Goal: Feedback & Contribution: Leave review/rating

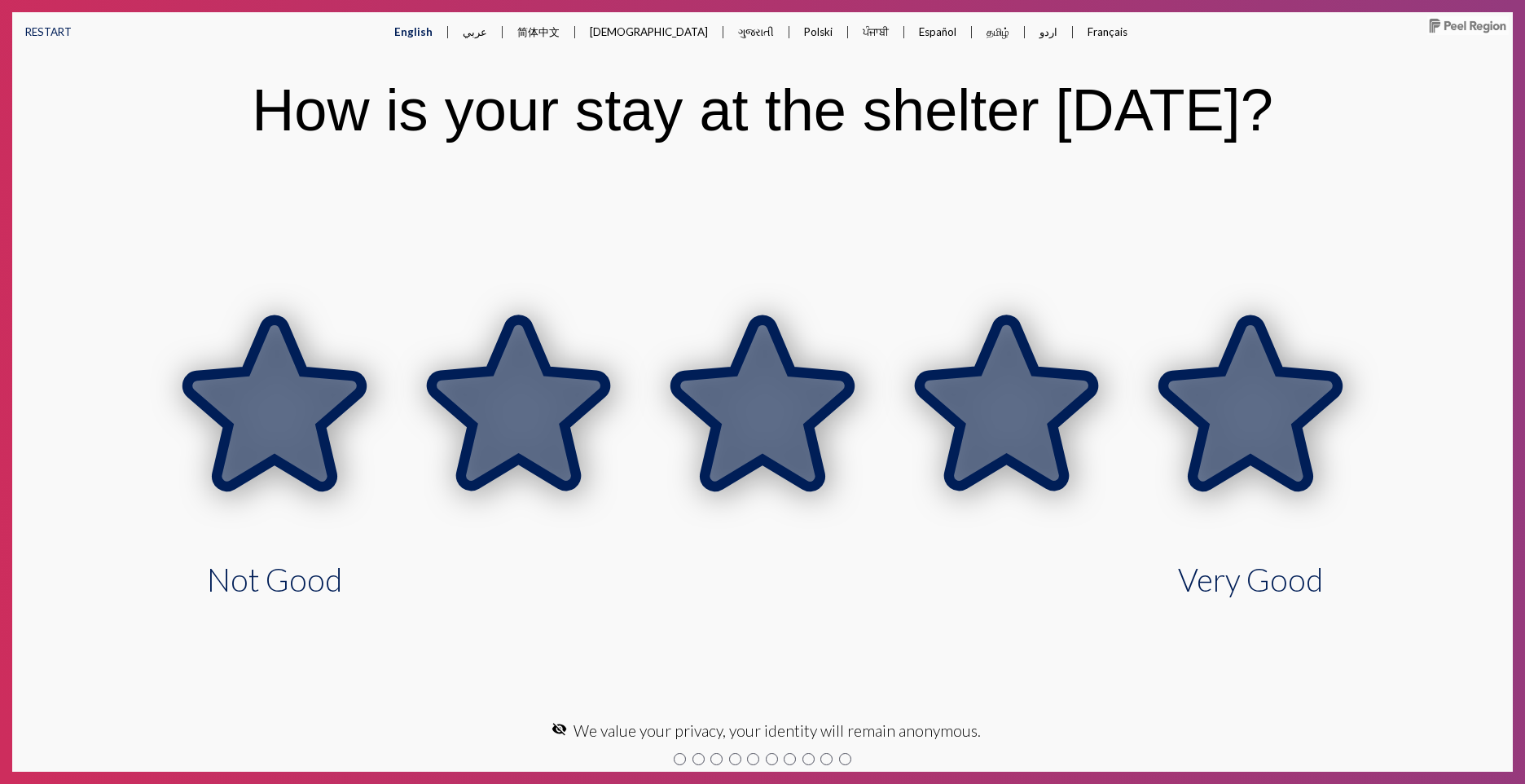
click at [1236, 454] on icon at bounding box center [1251, 403] width 174 height 167
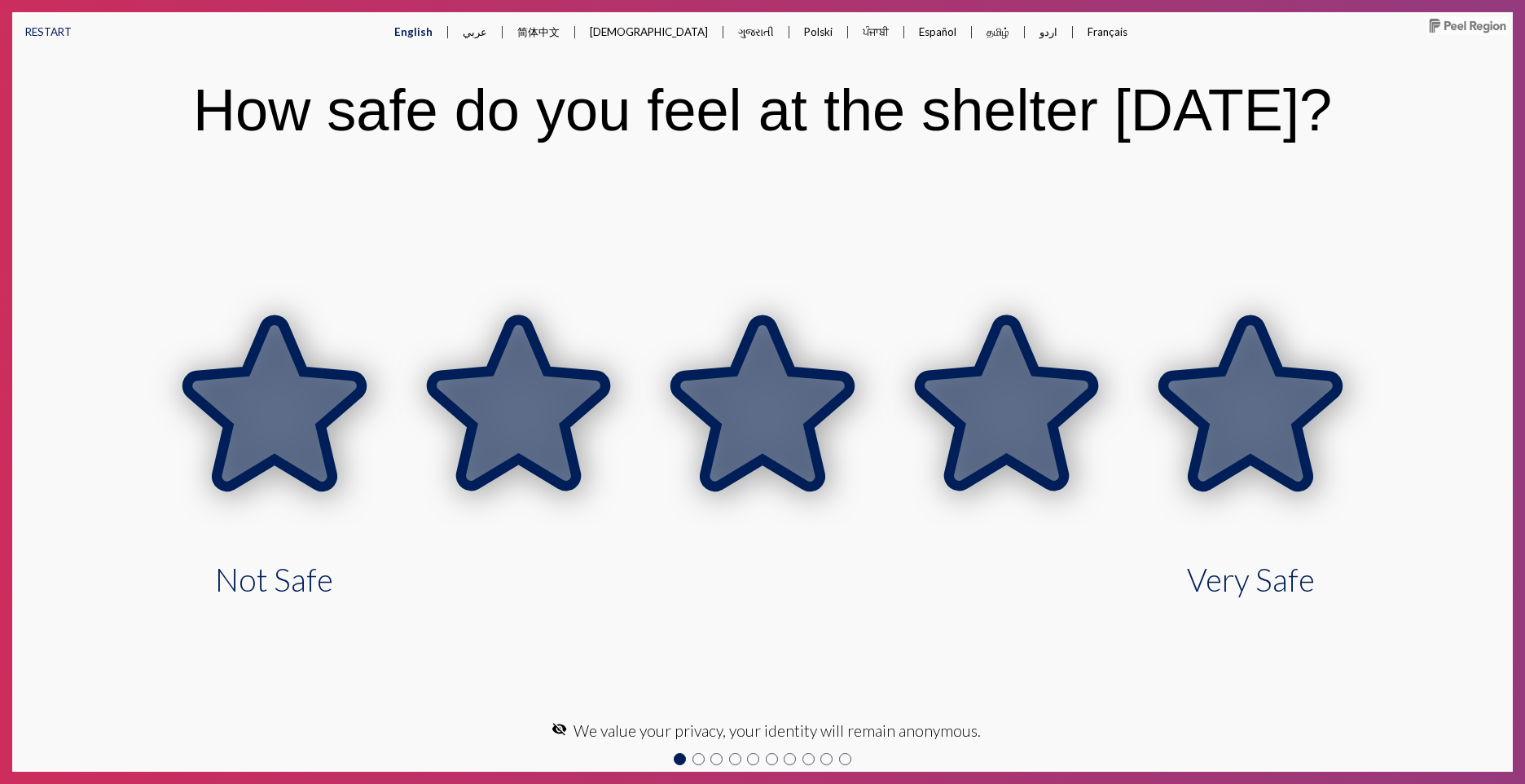
click at [1235, 454] on icon at bounding box center [1251, 403] width 174 height 167
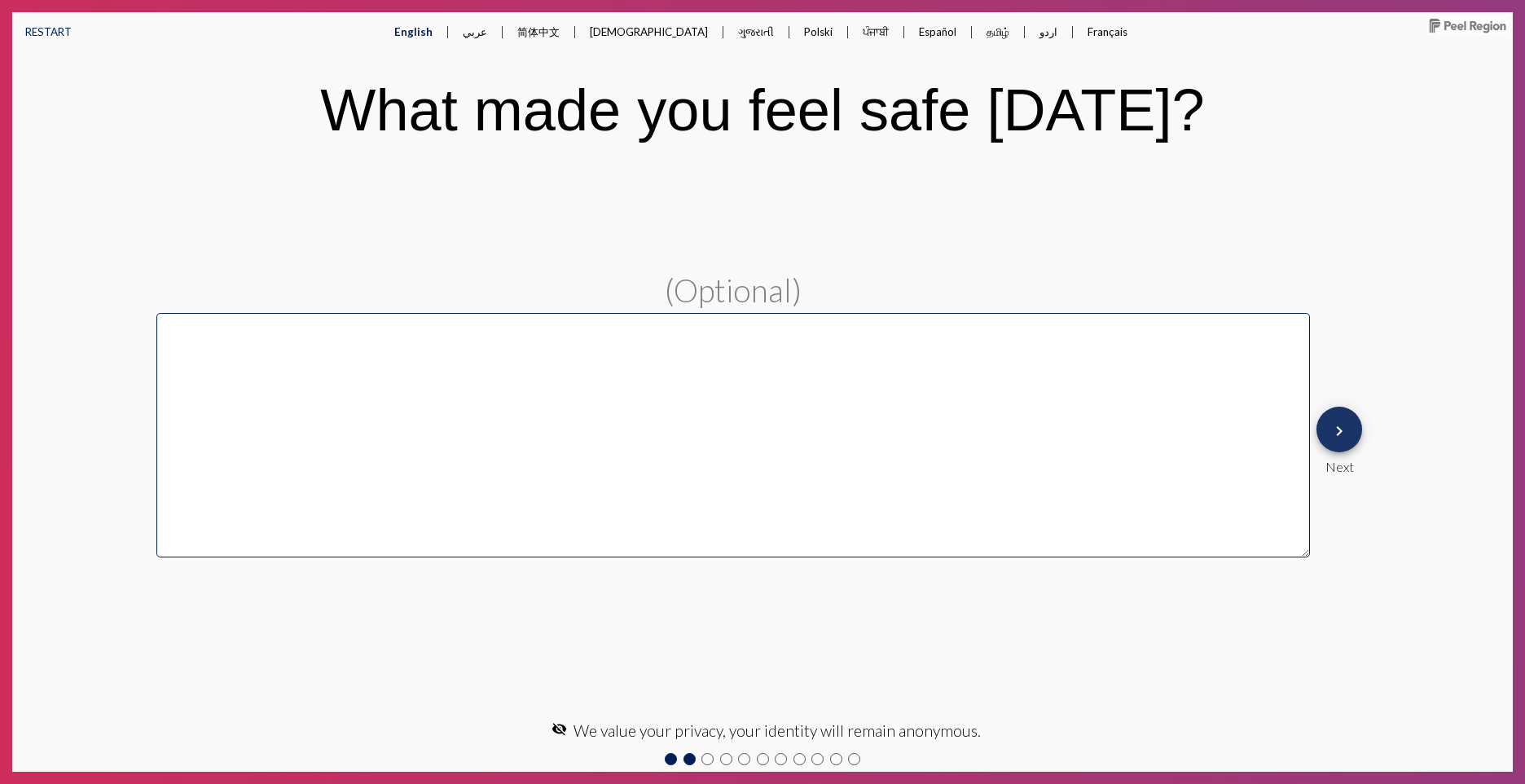
click at [1343, 428] on mat-icon "keyboard_arrow_right" at bounding box center [1339, 430] width 20 height 20
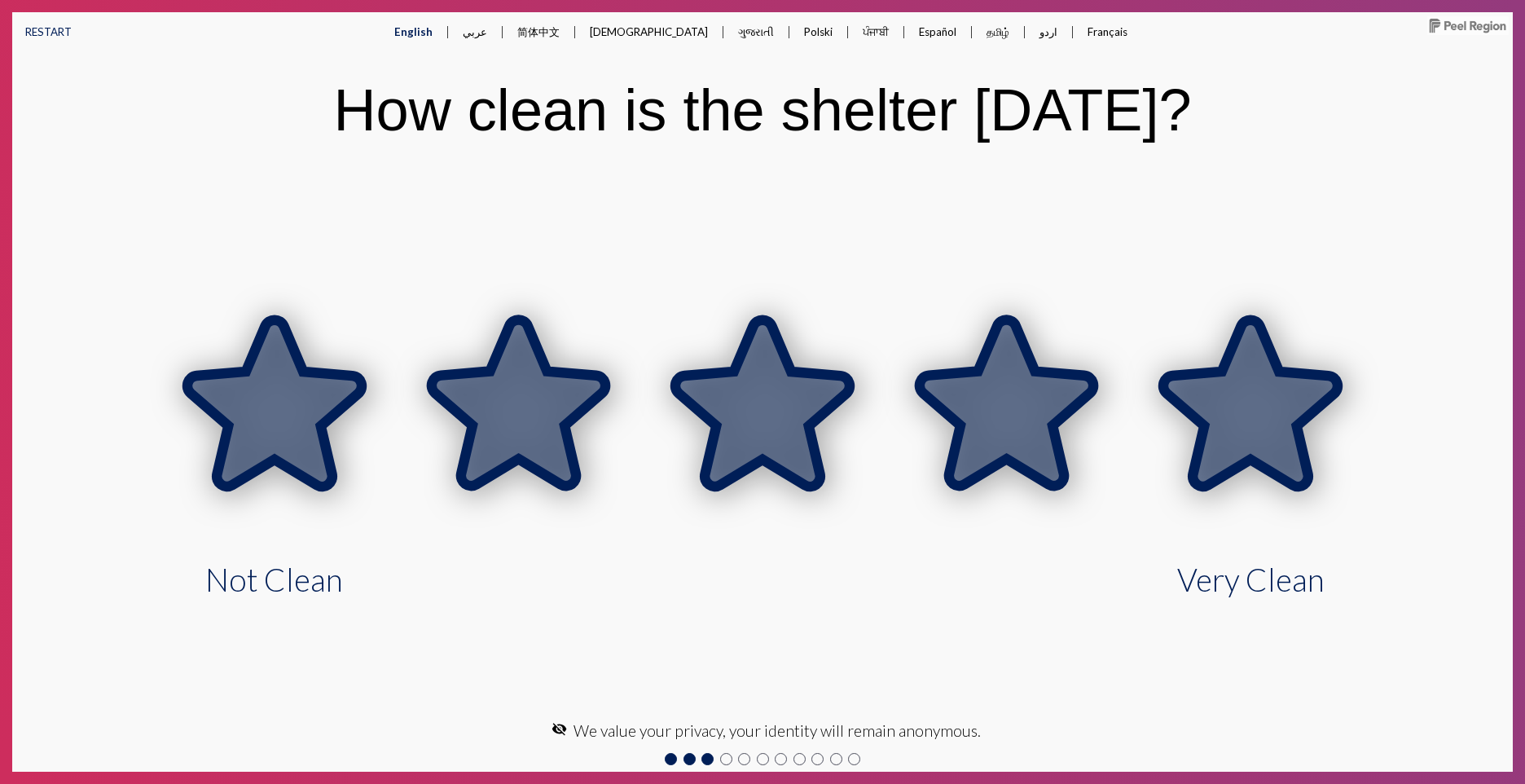
click at [1293, 424] on icon at bounding box center [1251, 403] width 174 height 167
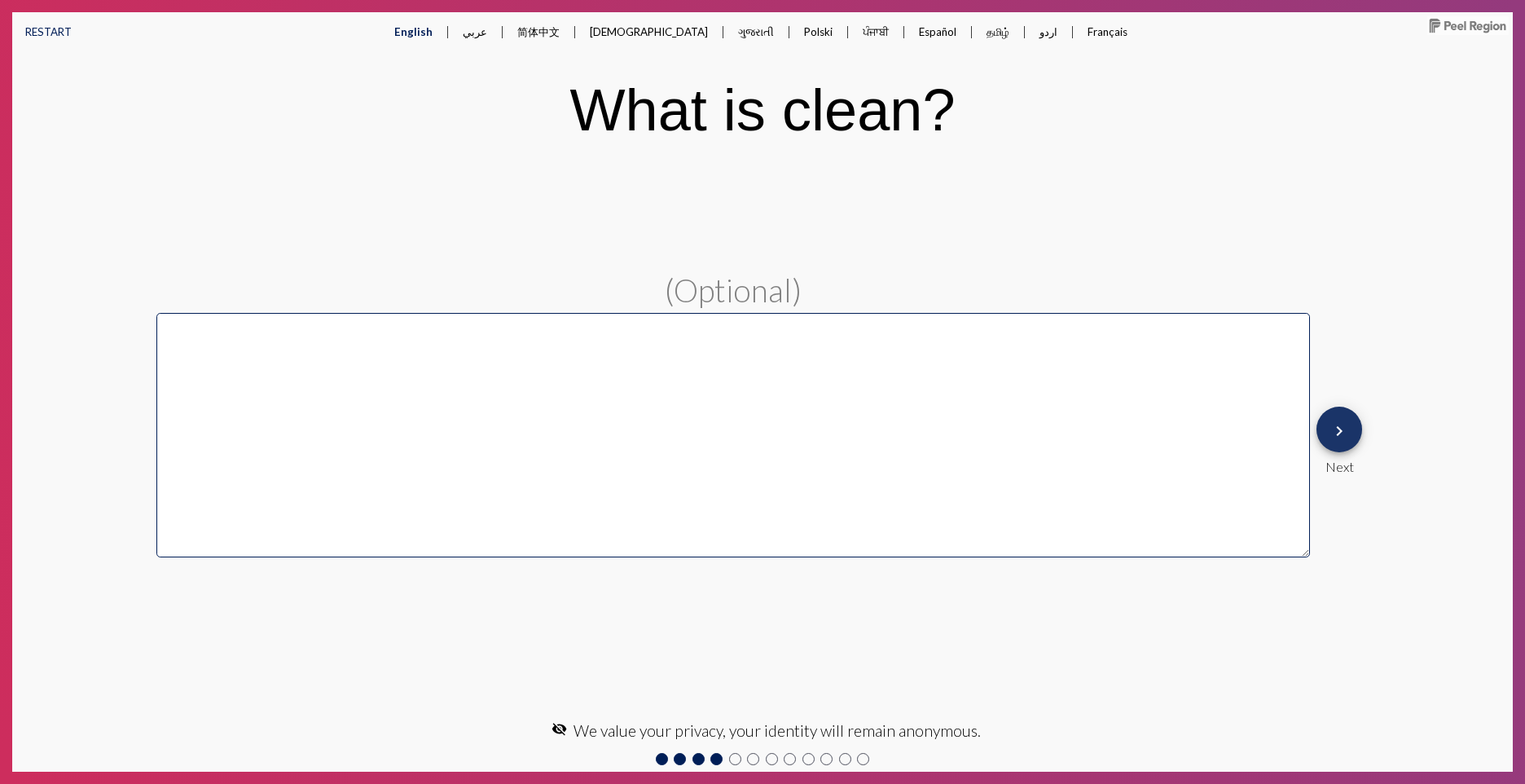
click at [1333, 428] on mat-icon "keyboard_arrow_right" at bounding box center [1339, 430] width 20 height 20
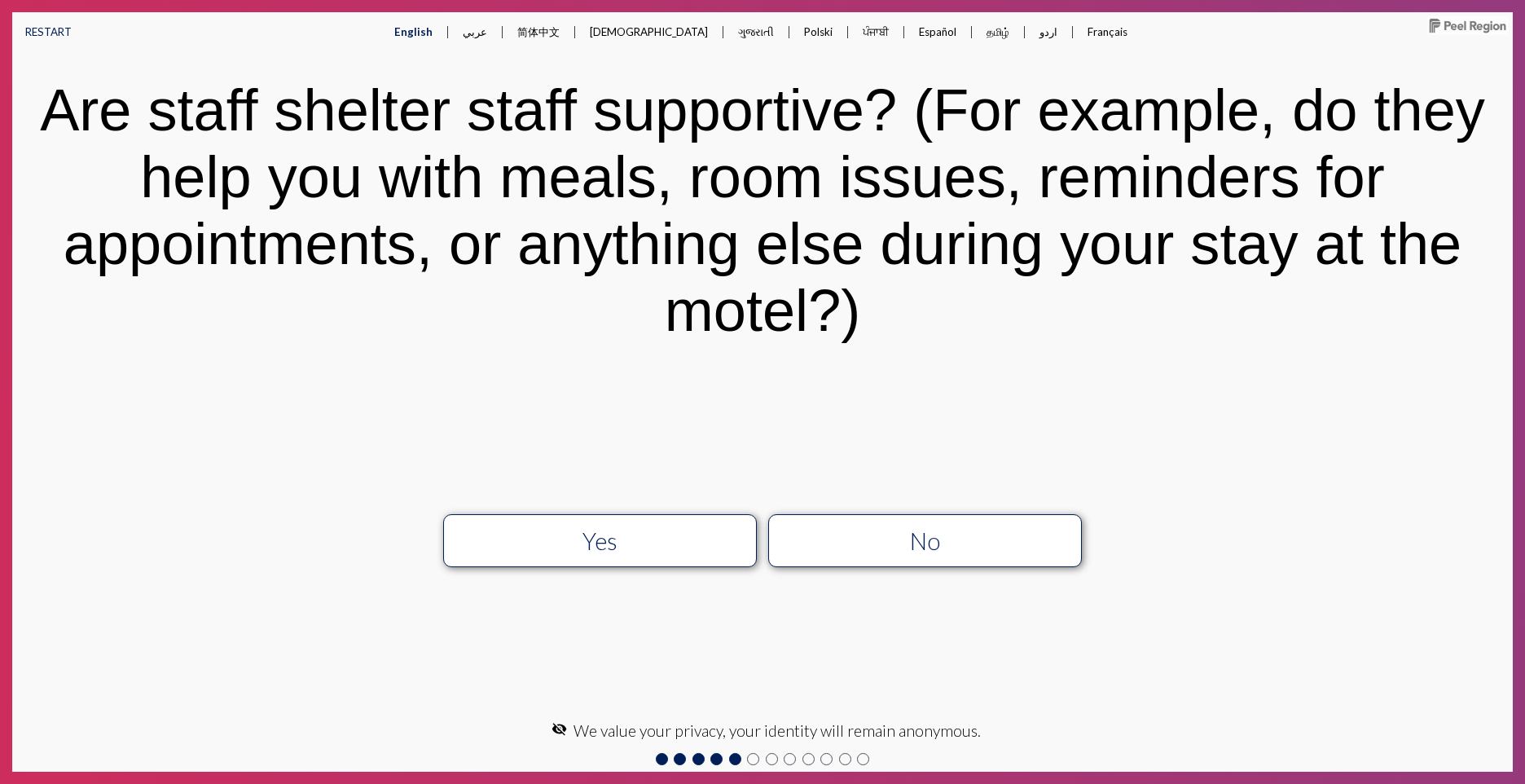
click at [627, 565] on button "Yes" at bounding box center [600, 541] width 313 height 53
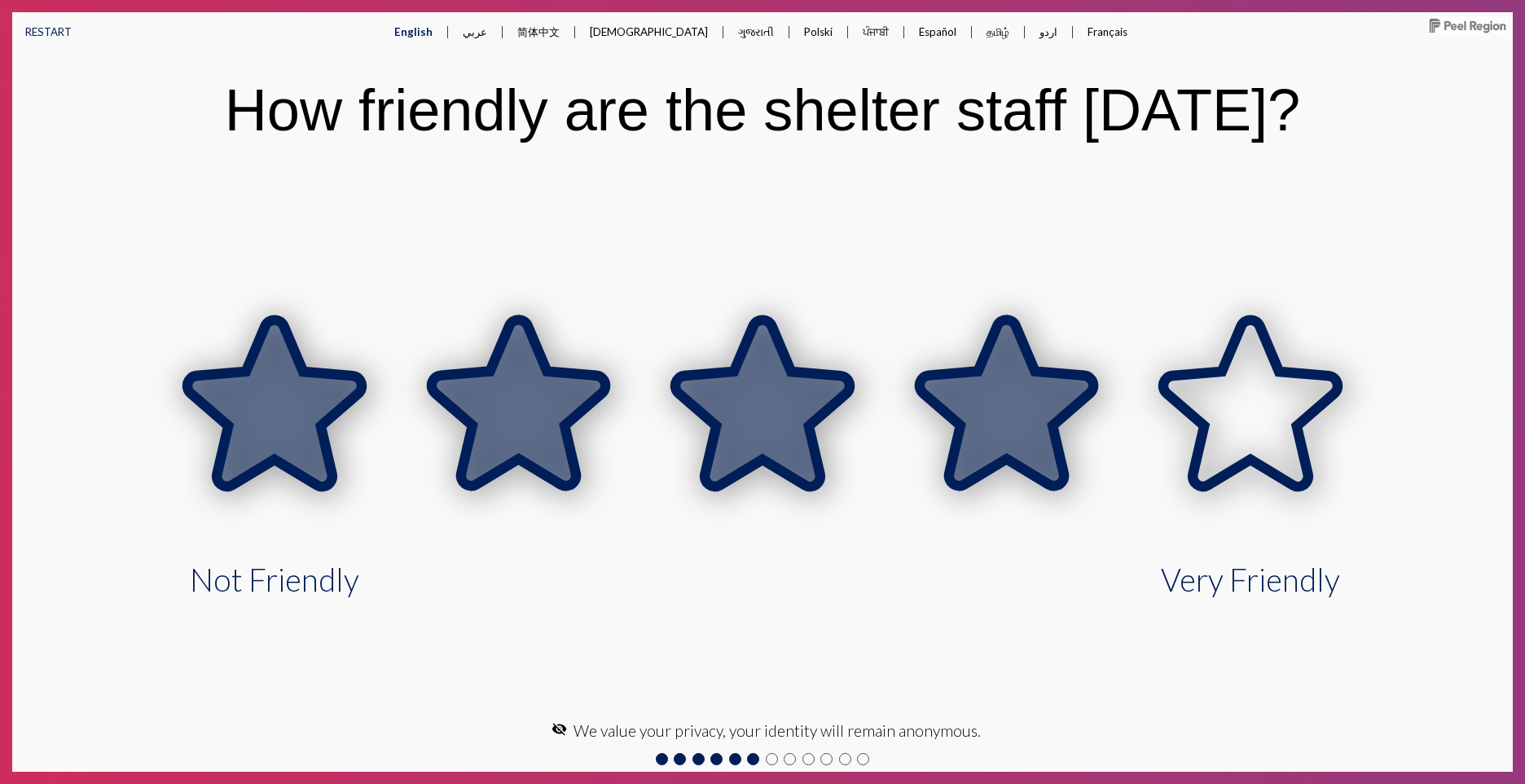
click at [1041, 472] on icon at bounding box center [1007, 403] width 174 height 167
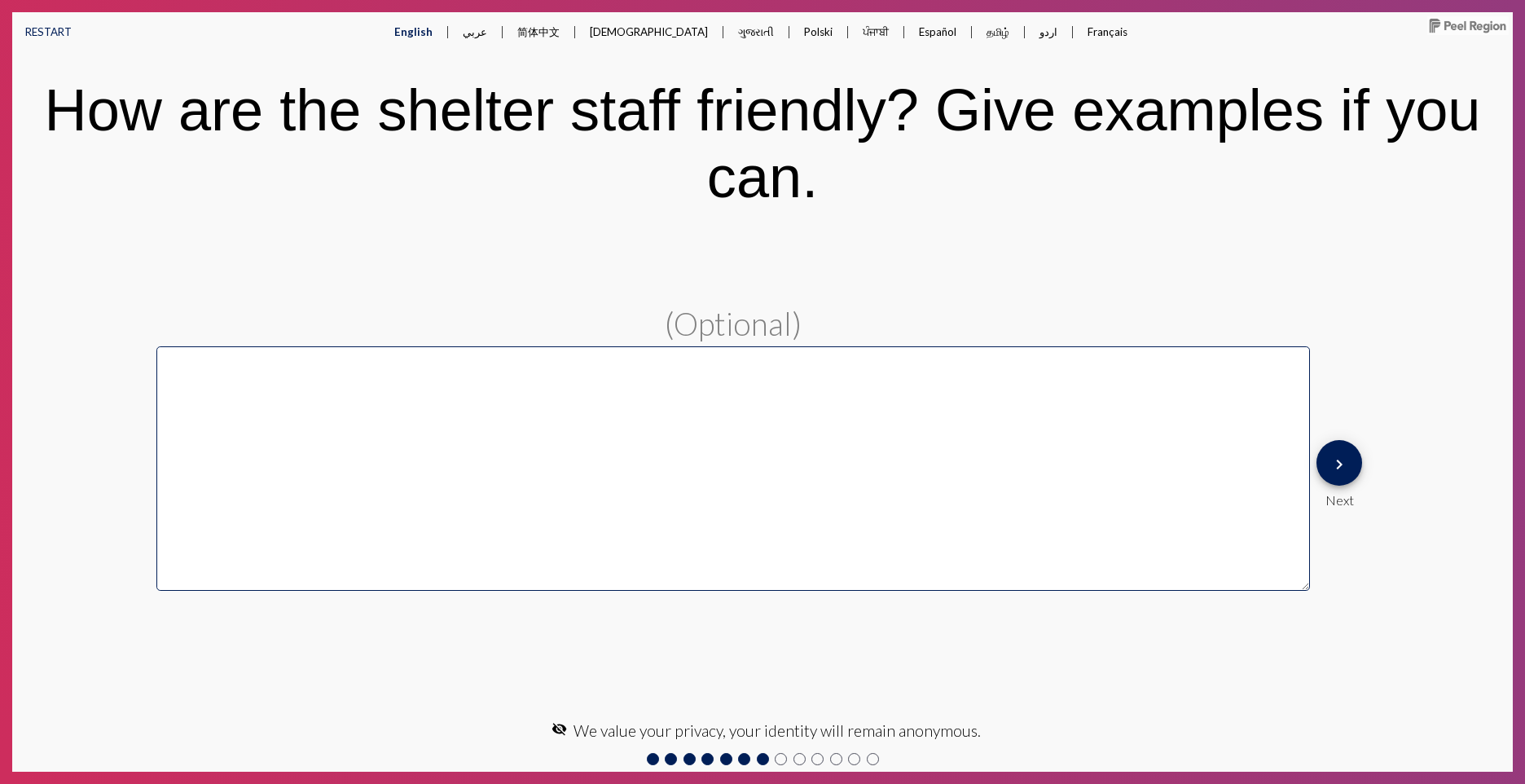
click at [1341, 467] on mat-icon "keyboard_arrow_right" at bounding box center [1339, 464] width 20 height 20
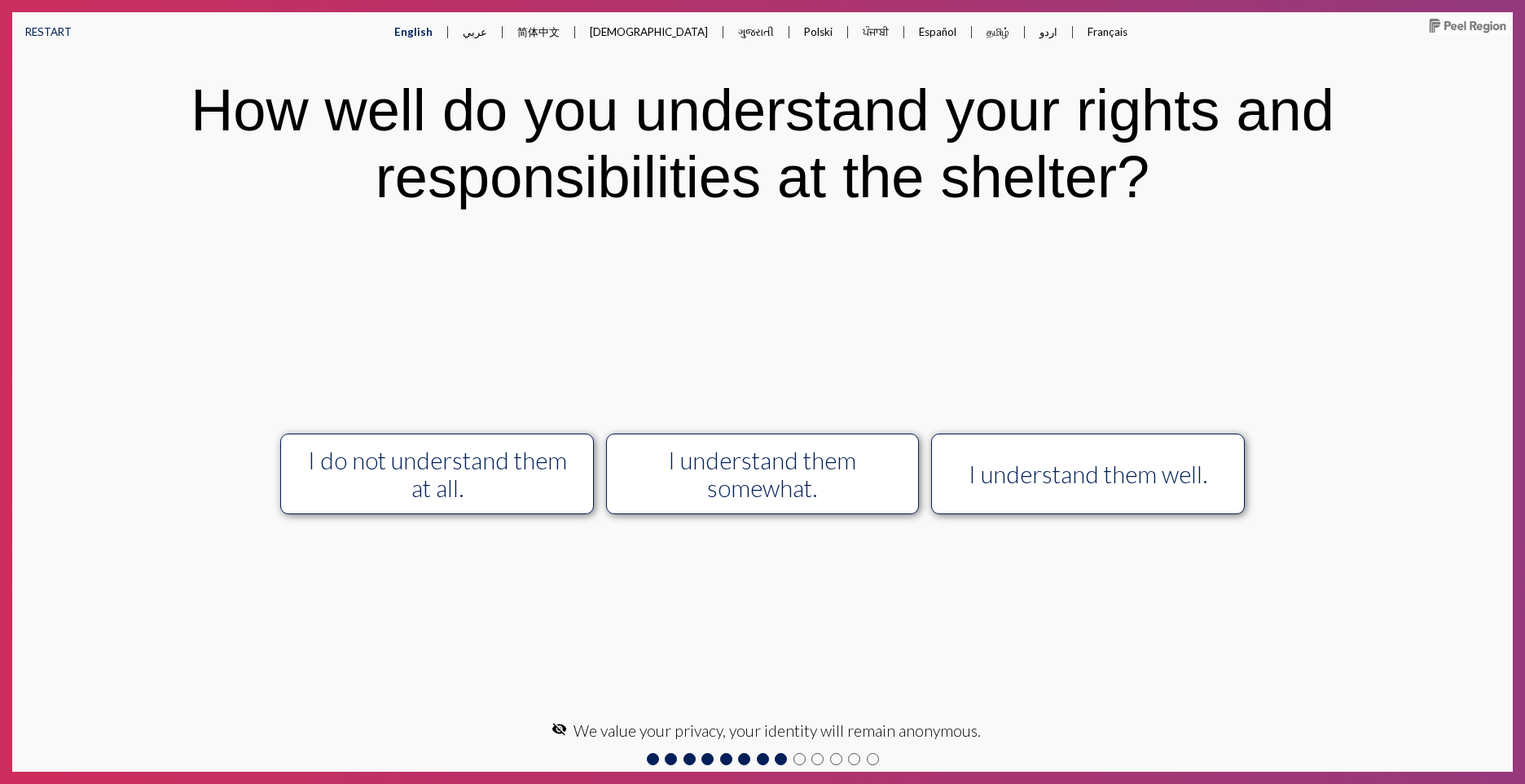
click at [770, 496] on div "I understand them somewhat." at bounding box center [762, 473] width 281 height 55
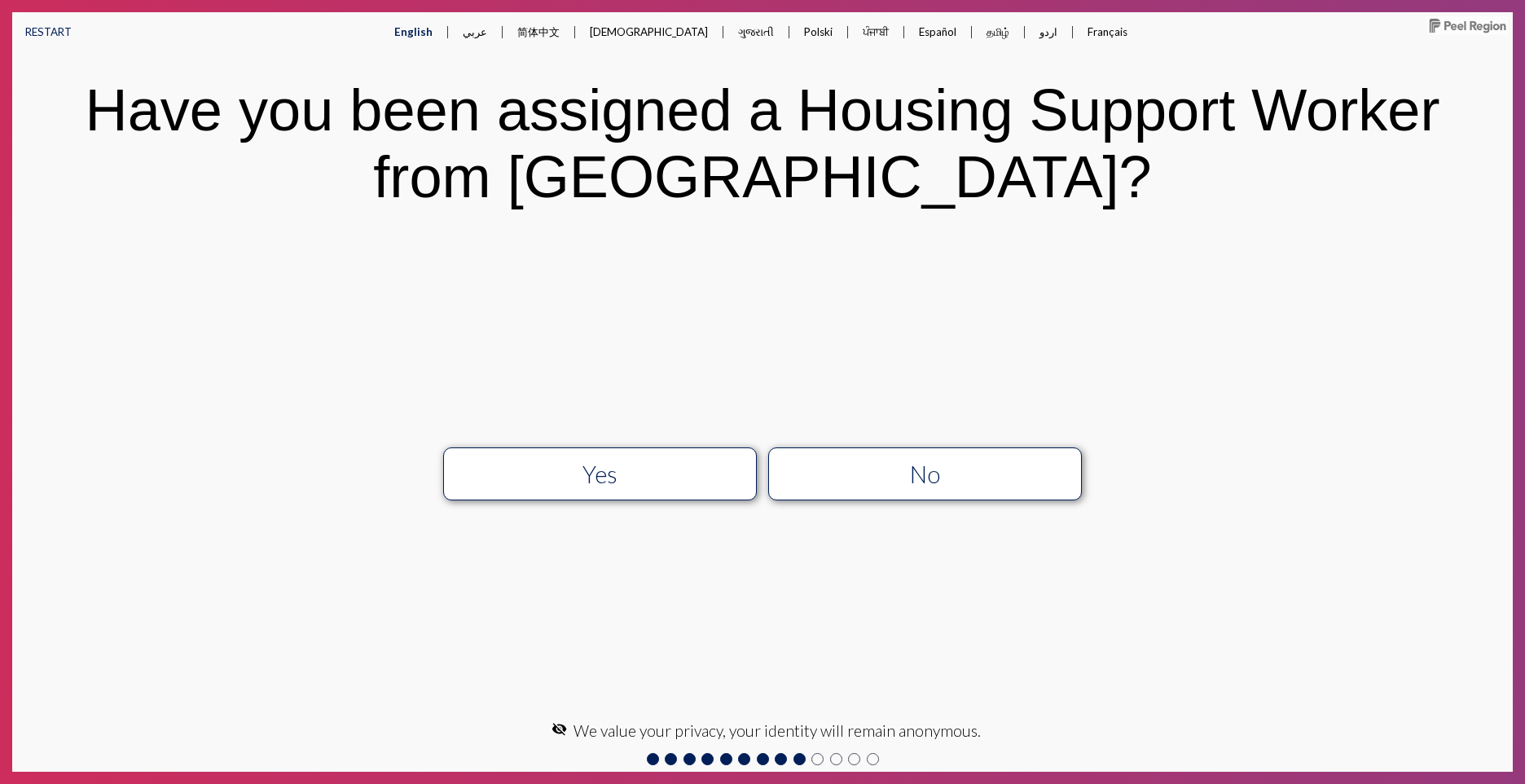
click at [908, 470] on div "No" at bounding box center [925, 474] width 281 height 28
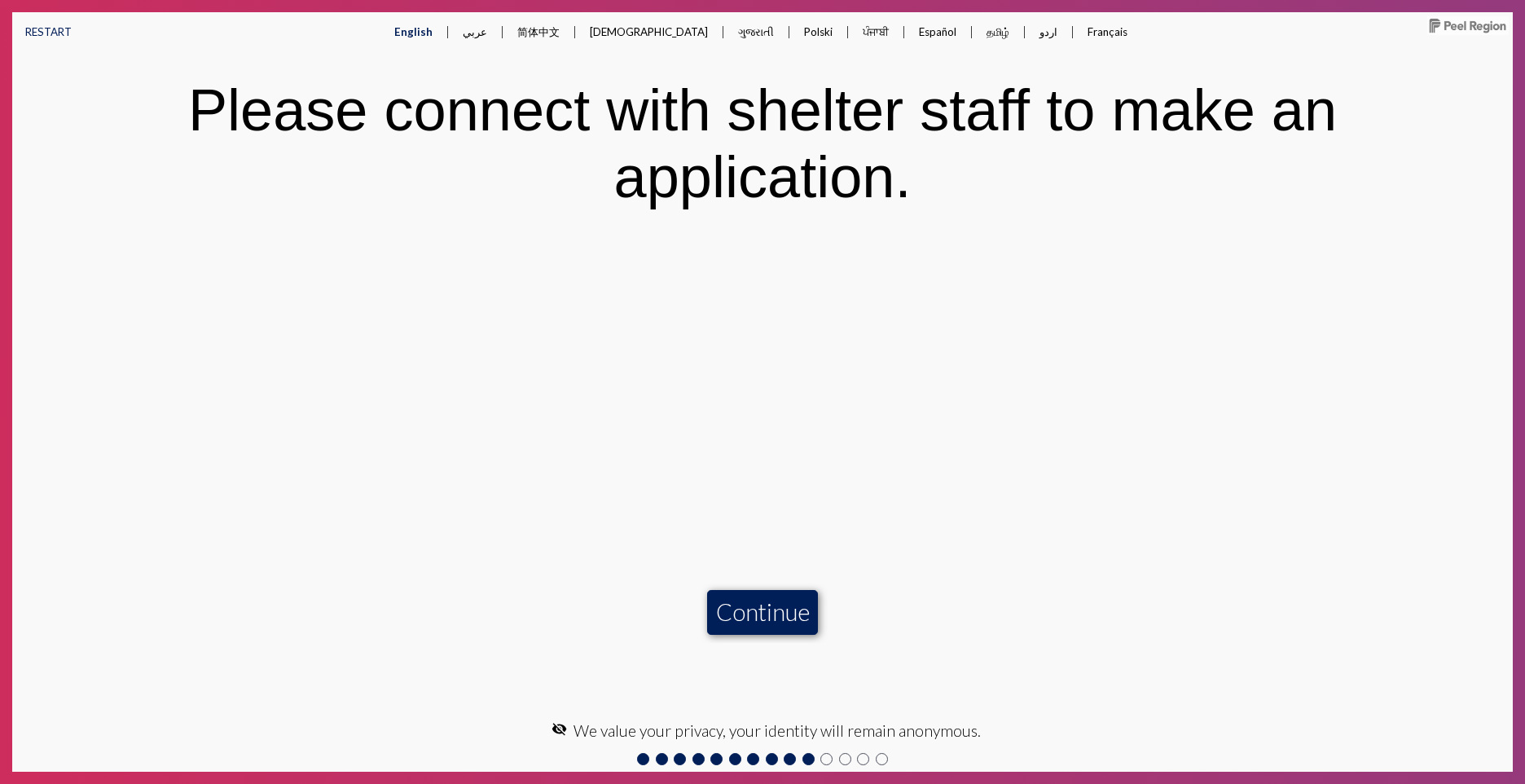
click at [742, 617] on button "Continue" at bounding box center [762, 613] width 110 height 45
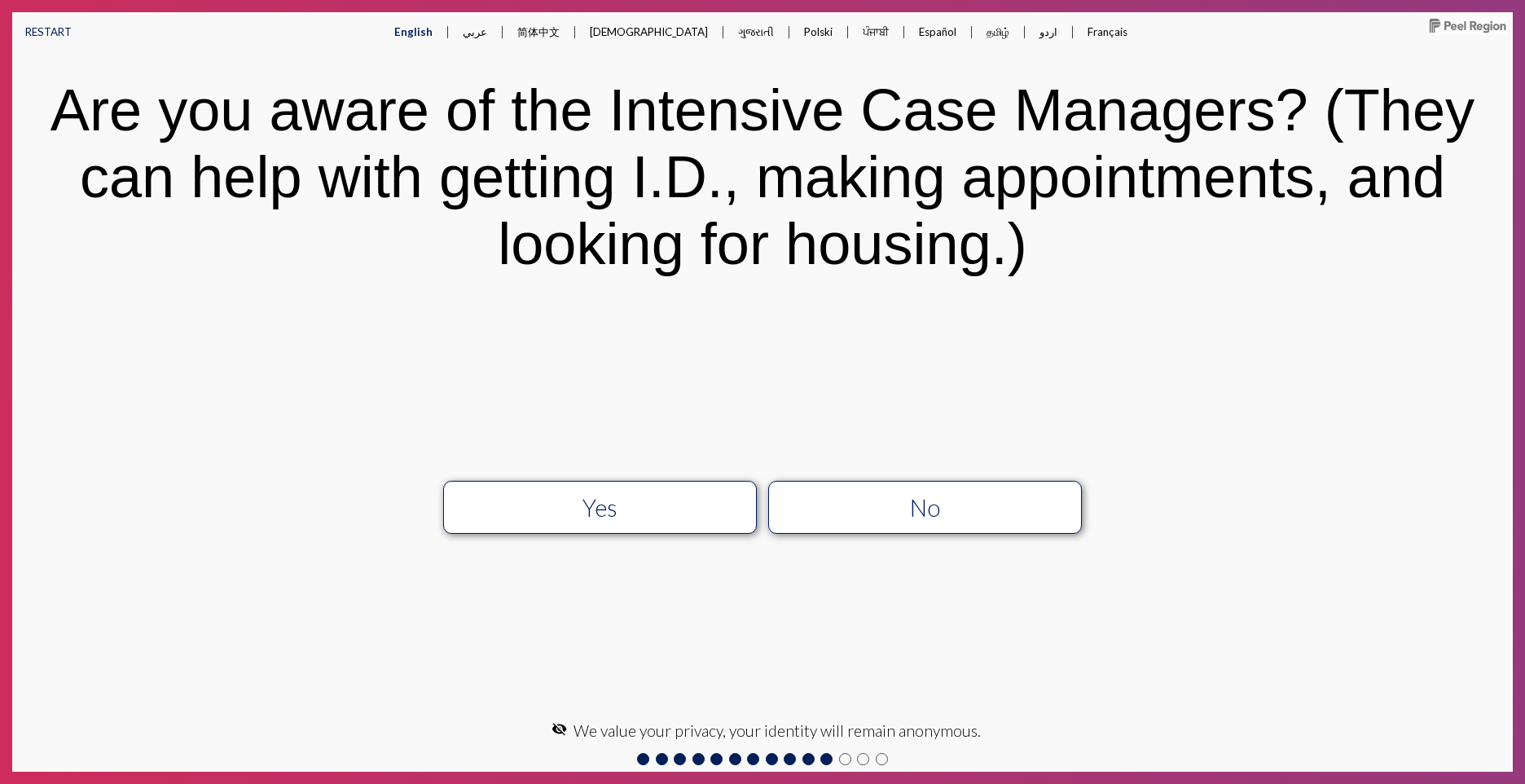
click at [950, 506] on div "No" at bounding box center [925, 508] width 281 height 28
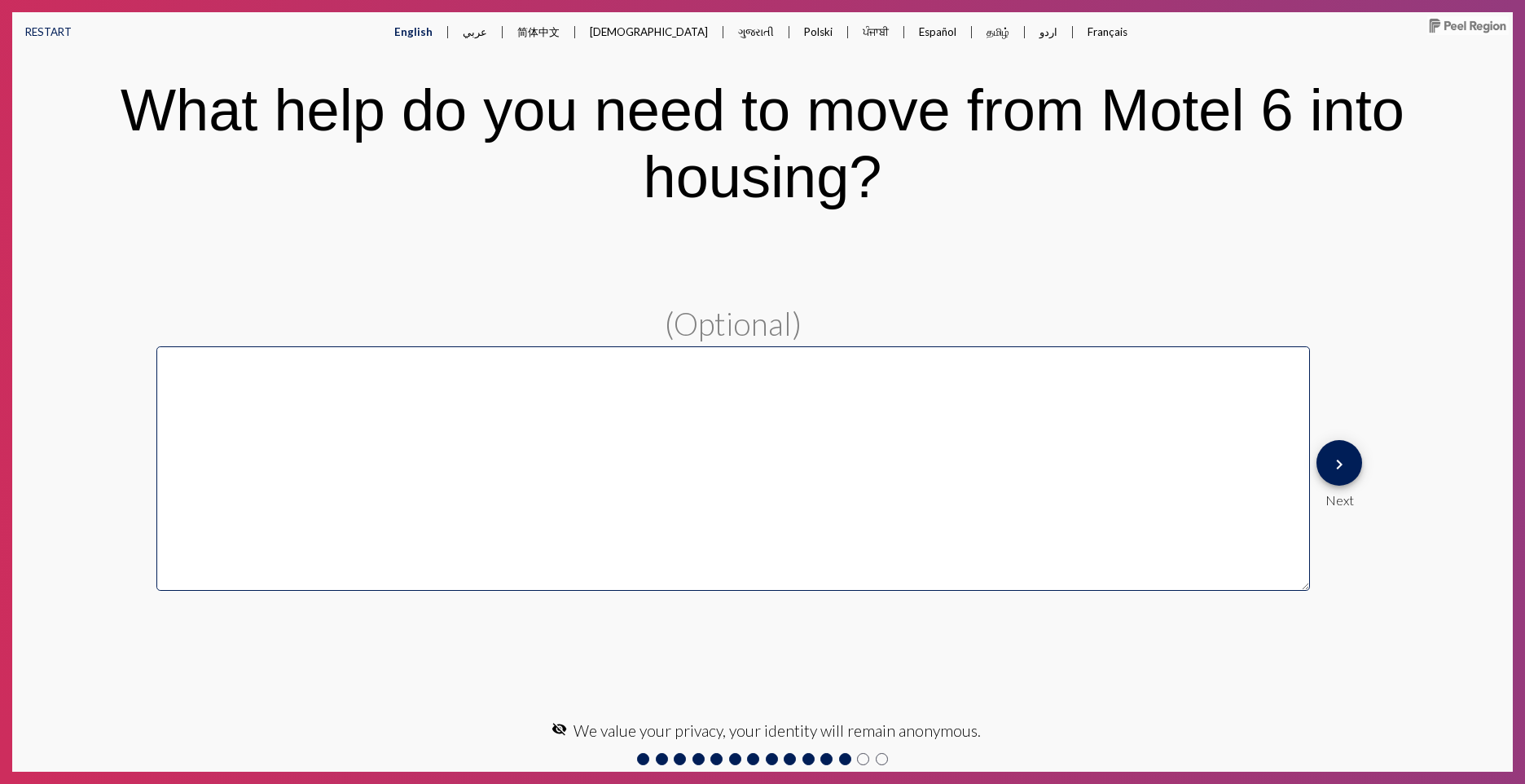
click at [1342, 464] on mat-icon "keyboard_arrow_right" at bounding box center [1339, 464] width 20 height 20
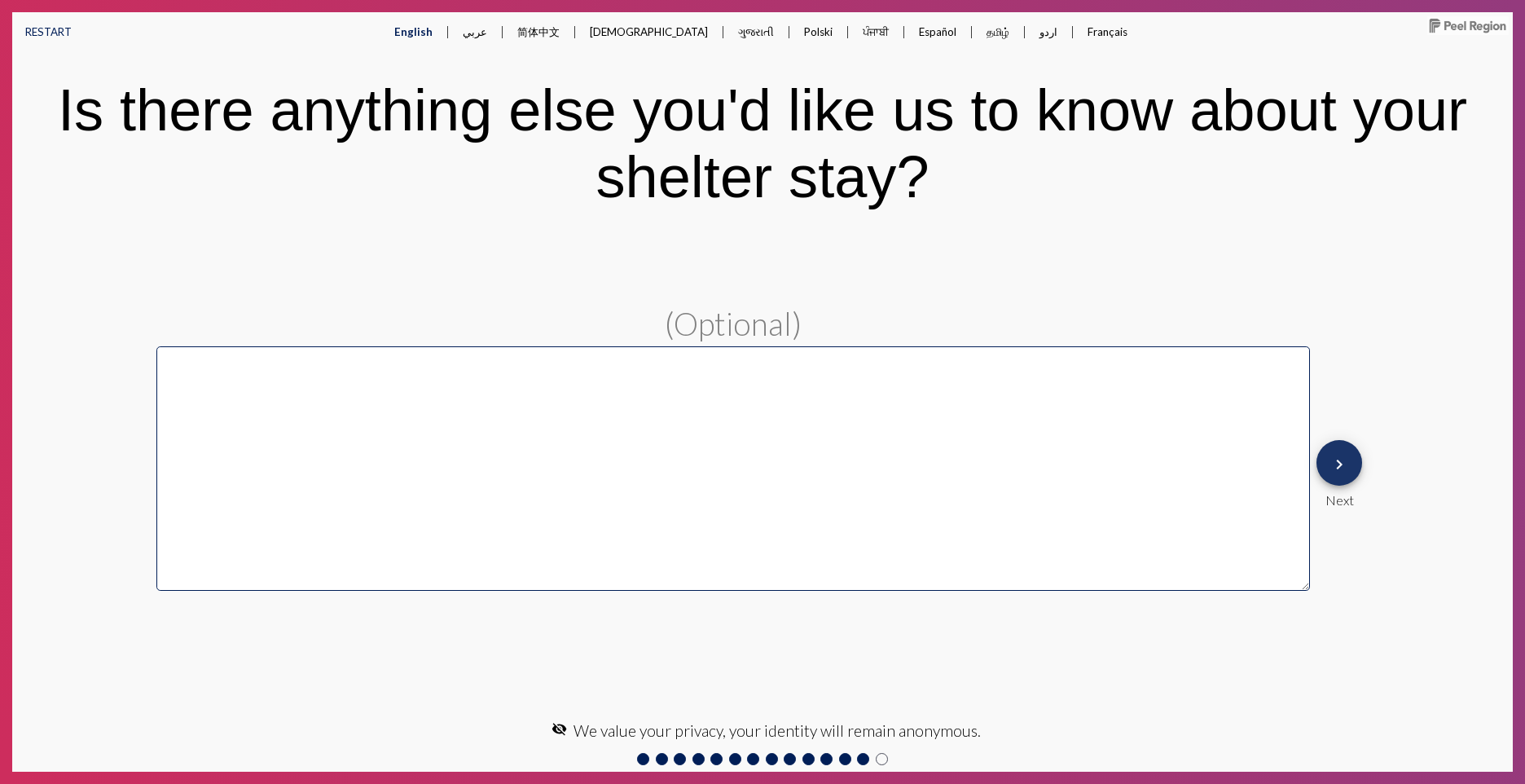
click at [1341, 464] on mat-icon "keyboard_arrow_right" at bounding box center [1339, 464] width 20 height 20
